Goal: Information Seeking & Learning: Check status

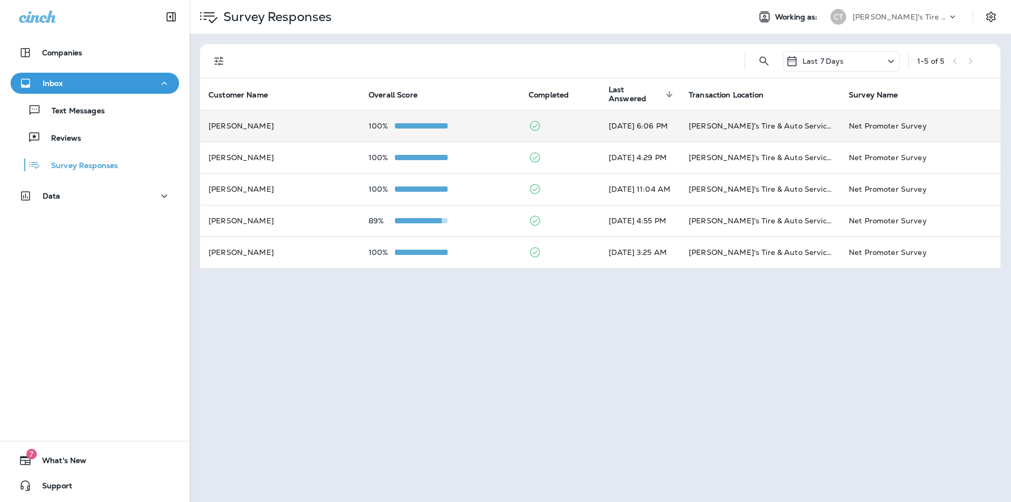
click at [644, 135] on td "[DATE] 6:06 PM" at bounding box center [640, 126] width 80 height 32
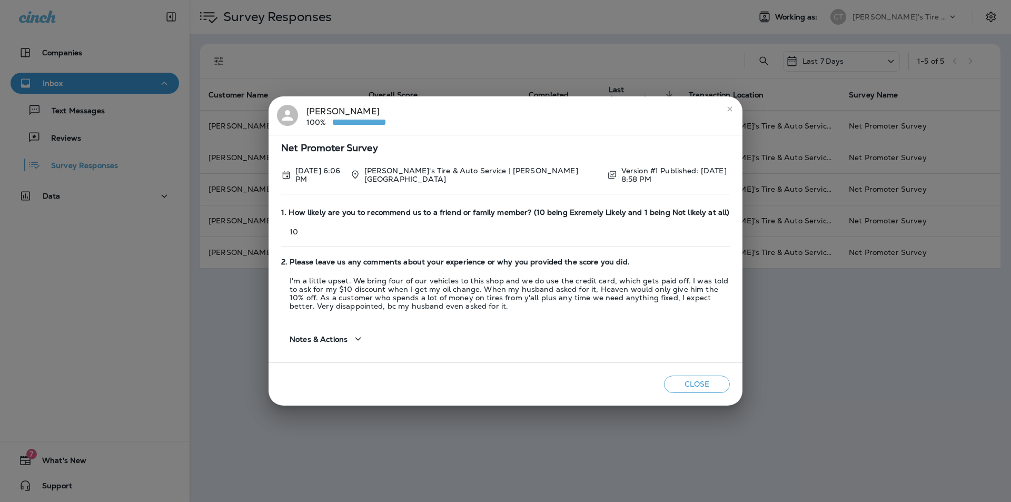
click at [318, 114] on div "[PERSON_NAME] 100%" at bounding box center [345, 116] width 79 height 22
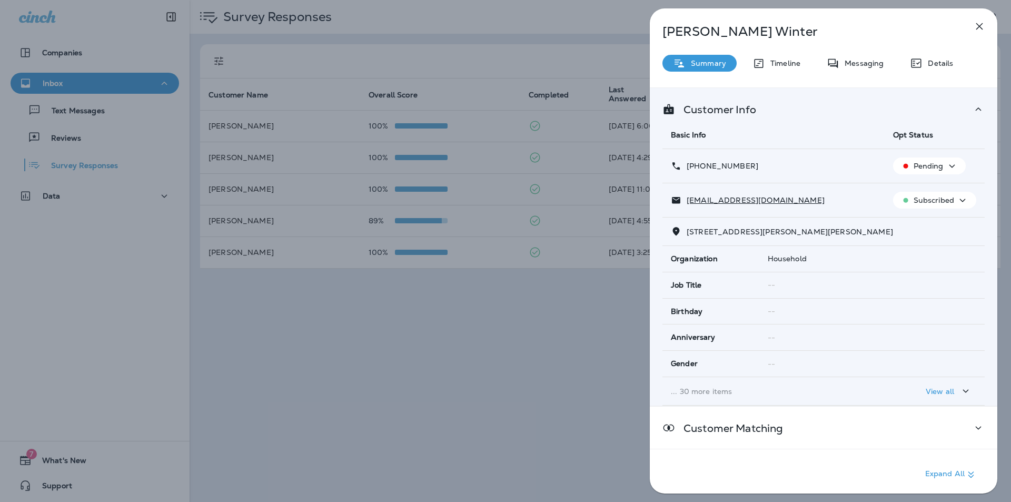
click at [402, 59] on div "[PERSON_NAME] Summary Timeline Messaging Details Customer Info Basic Info Opt S…" at bounding box center [505, 251] width 1011 height 502
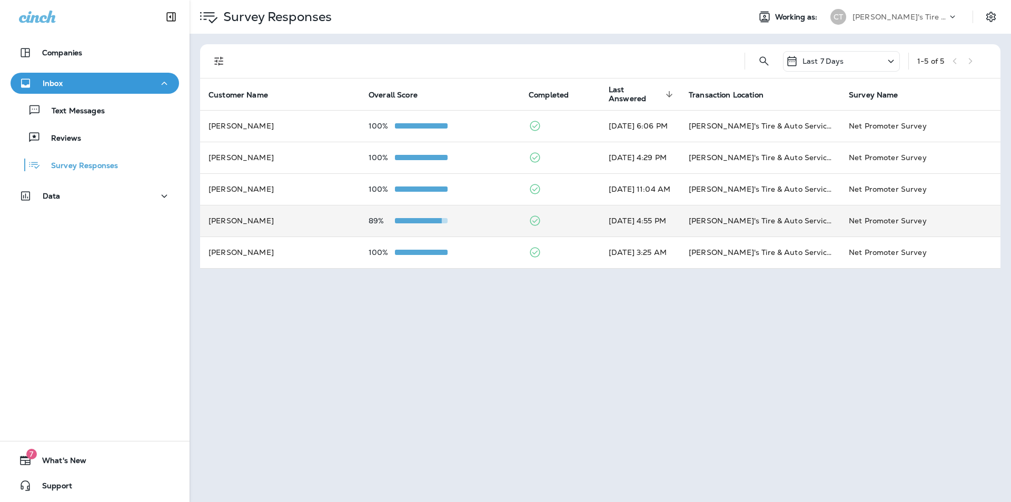
click at [819, 227] on td "[PERSON_NAME]'s Tire & Auto Service | [PERSON_NAME][GEOGRAPHIC_DATA]" at bounding box center [760, 221] width 160 height 32
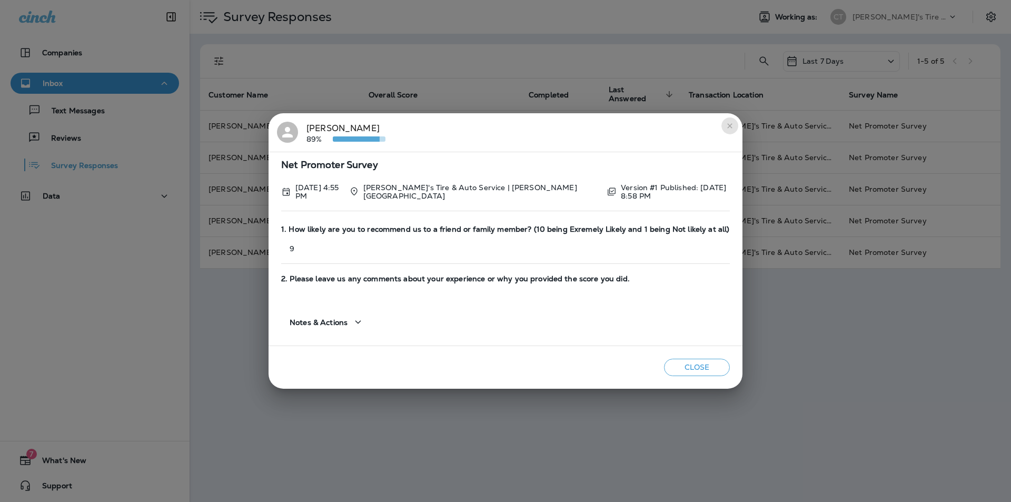
click at [731, 127] on icon "close" at bounding box center [729, 126] width 8 height 8
